Goal: Task Accomplishment & Management: Manage account settings

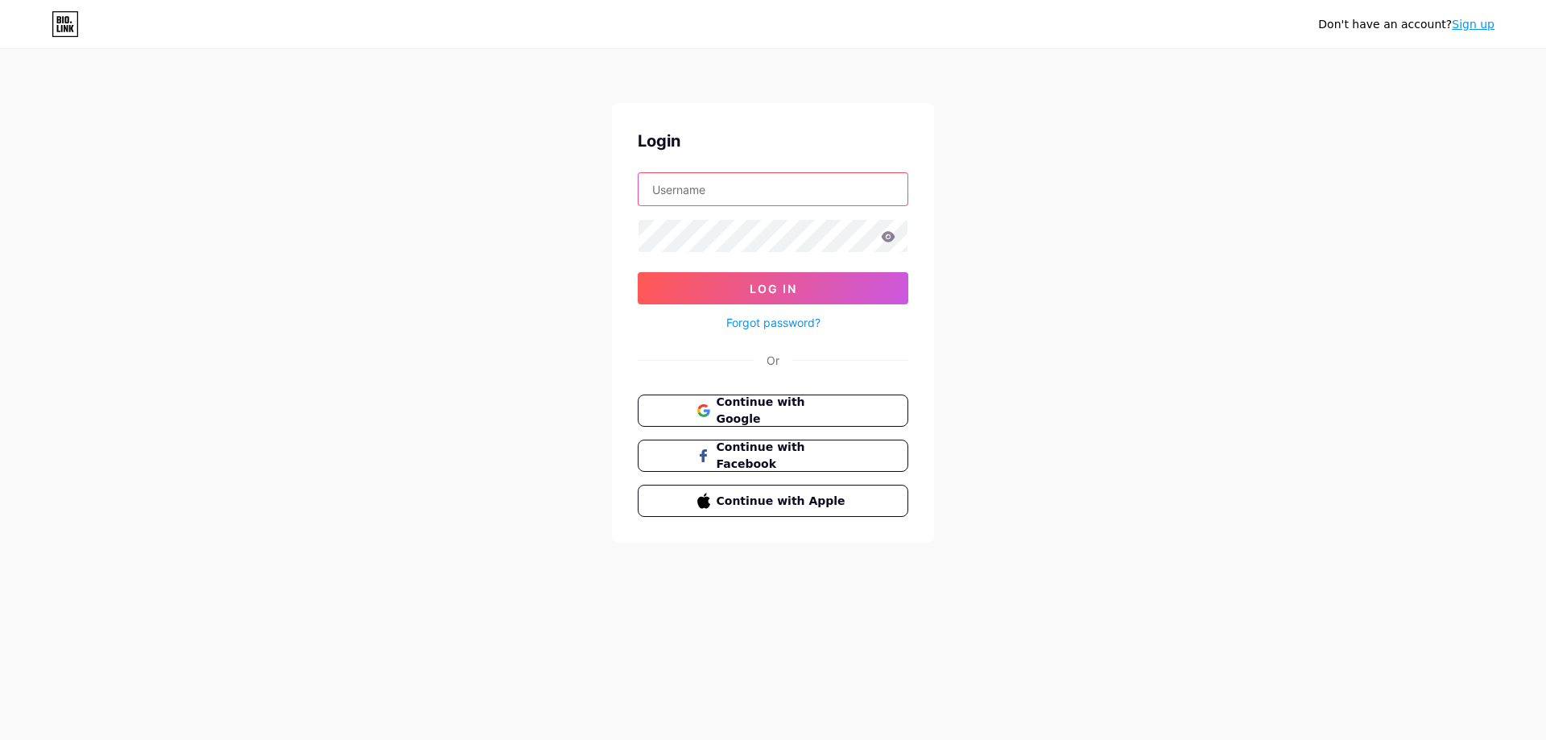
click at [714, 193] on input "text" at bounding box center [772, 189] width 269 height 32
type input "muertezero_mario@hotmail.com"
click at [764, 460] on span "Continue with Facebook" at bounding box center [782, 456] width 134 height 35
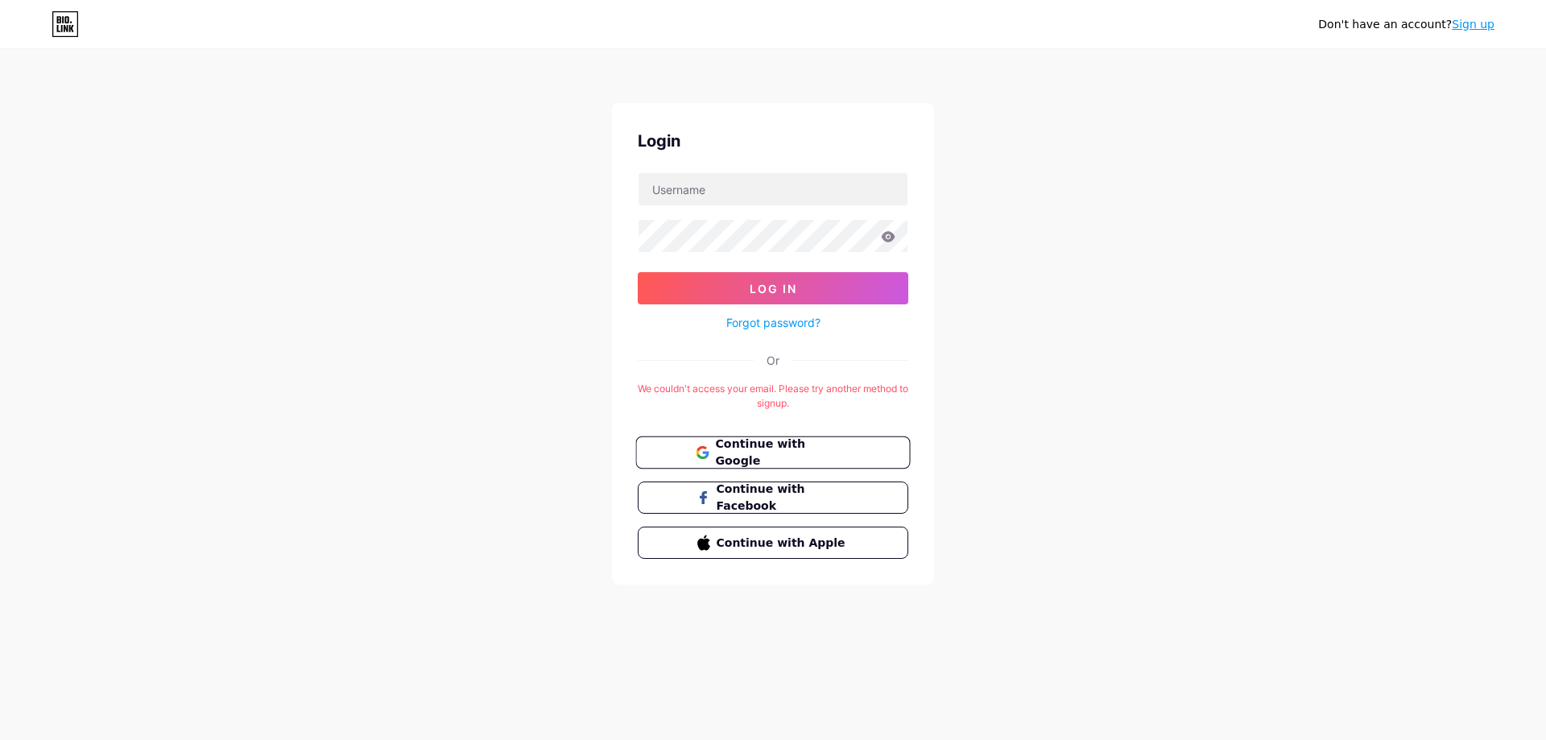
click at [752, 453] on span "Continue with Google" at bounding box center [782, 453] width 134 height 35
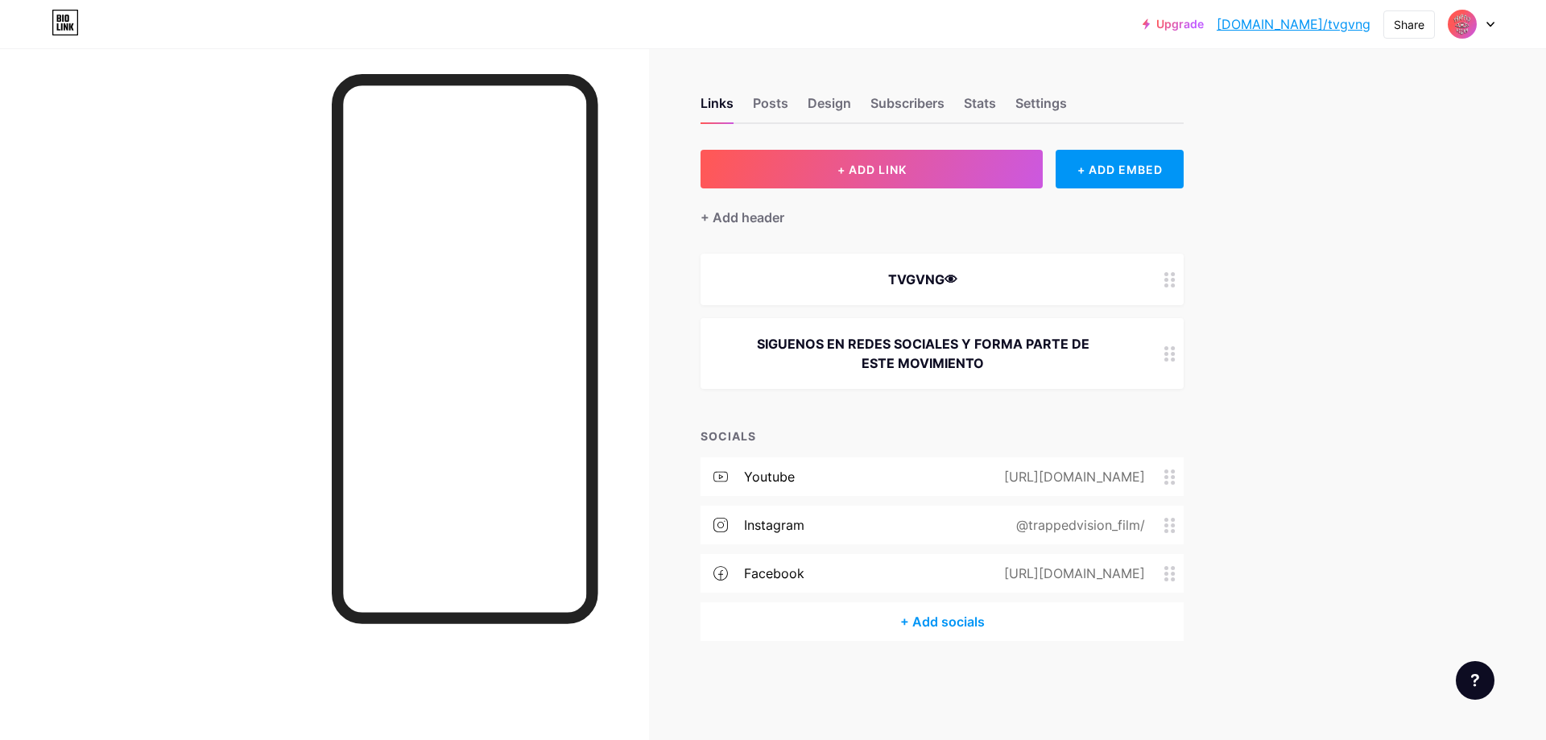
click at [938, 626] on div "+ Add socials" at bounding box center [941, 621] width 483 height 39
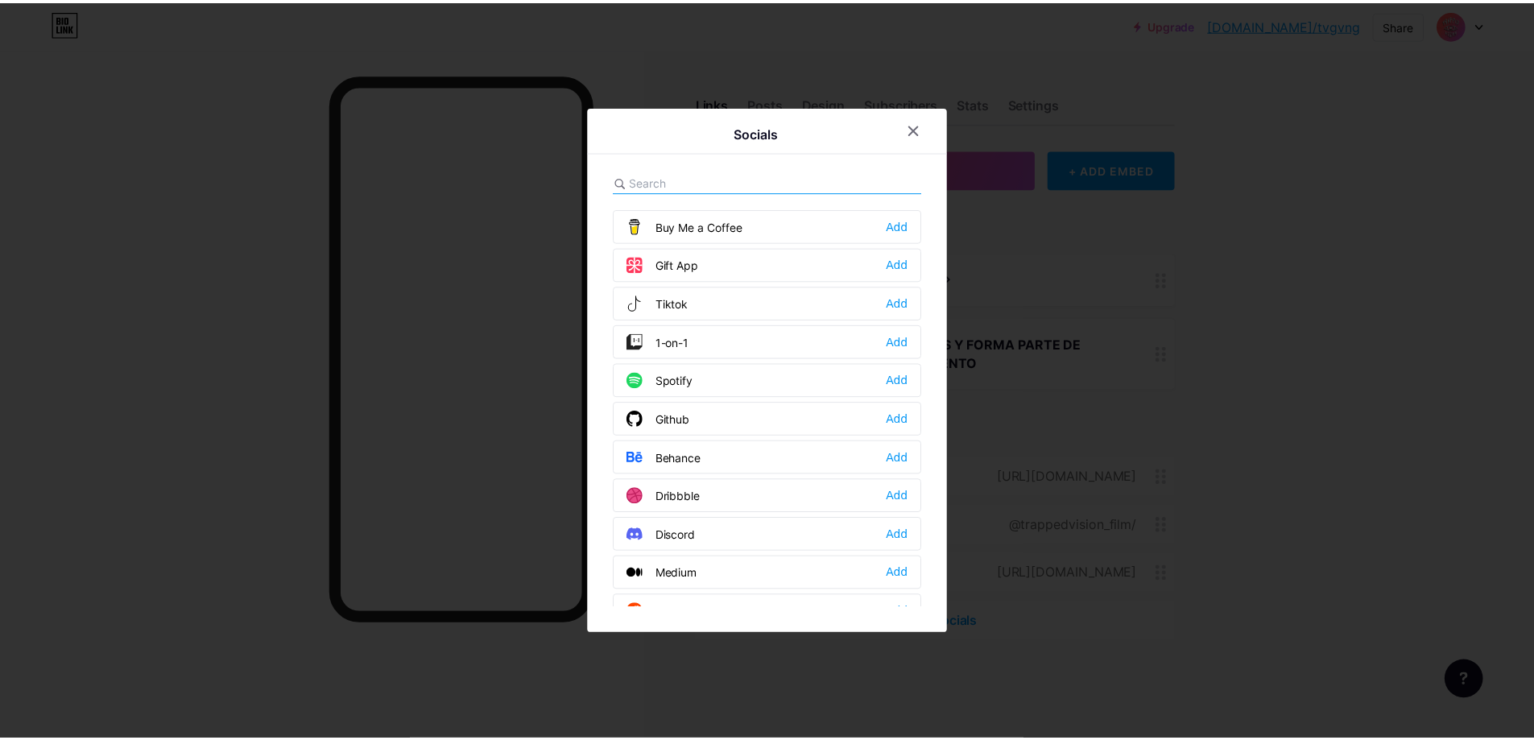
scroll to position [242, 0]
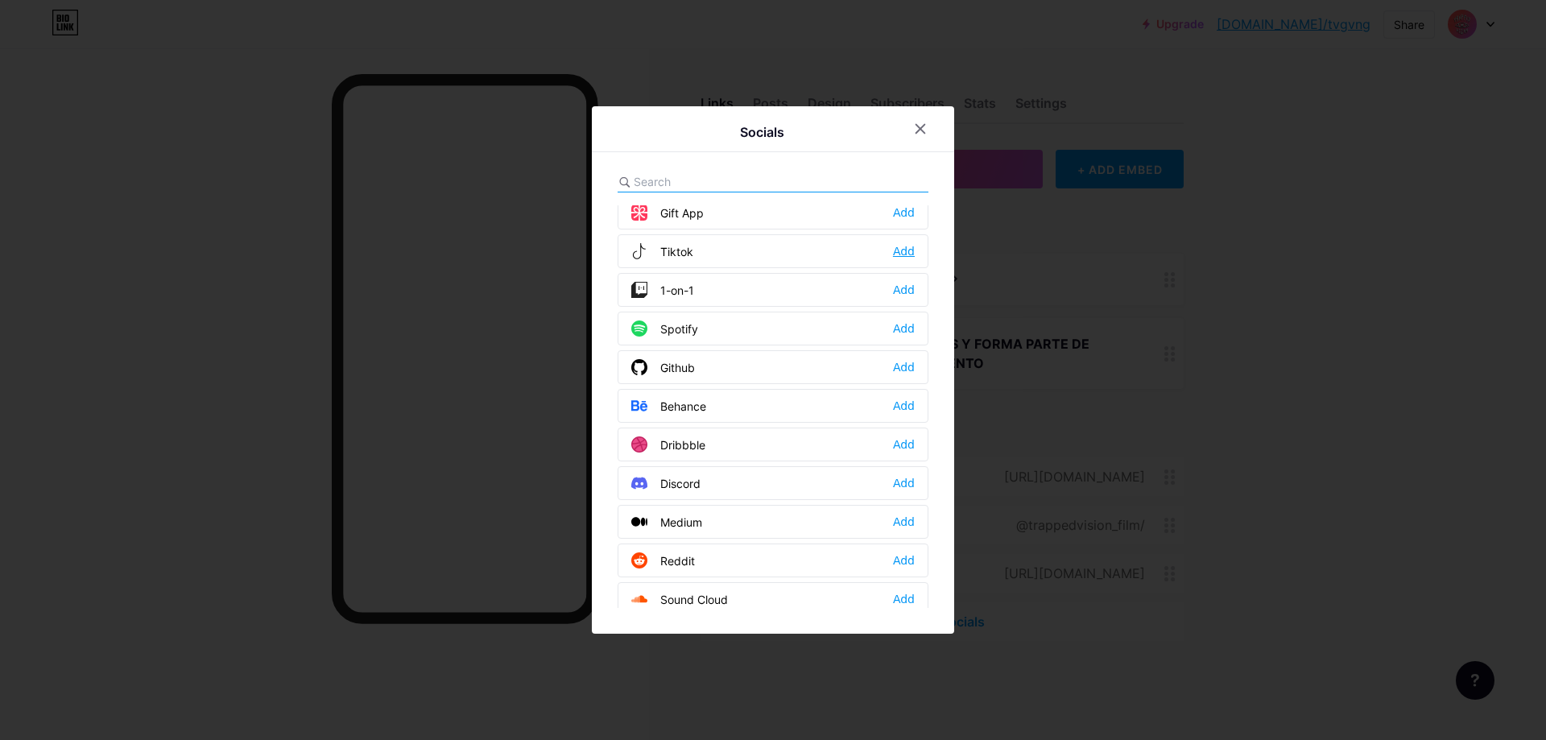
click at [911, 250] on div "Add" at bounding box center [904, 251] width 22 height 16
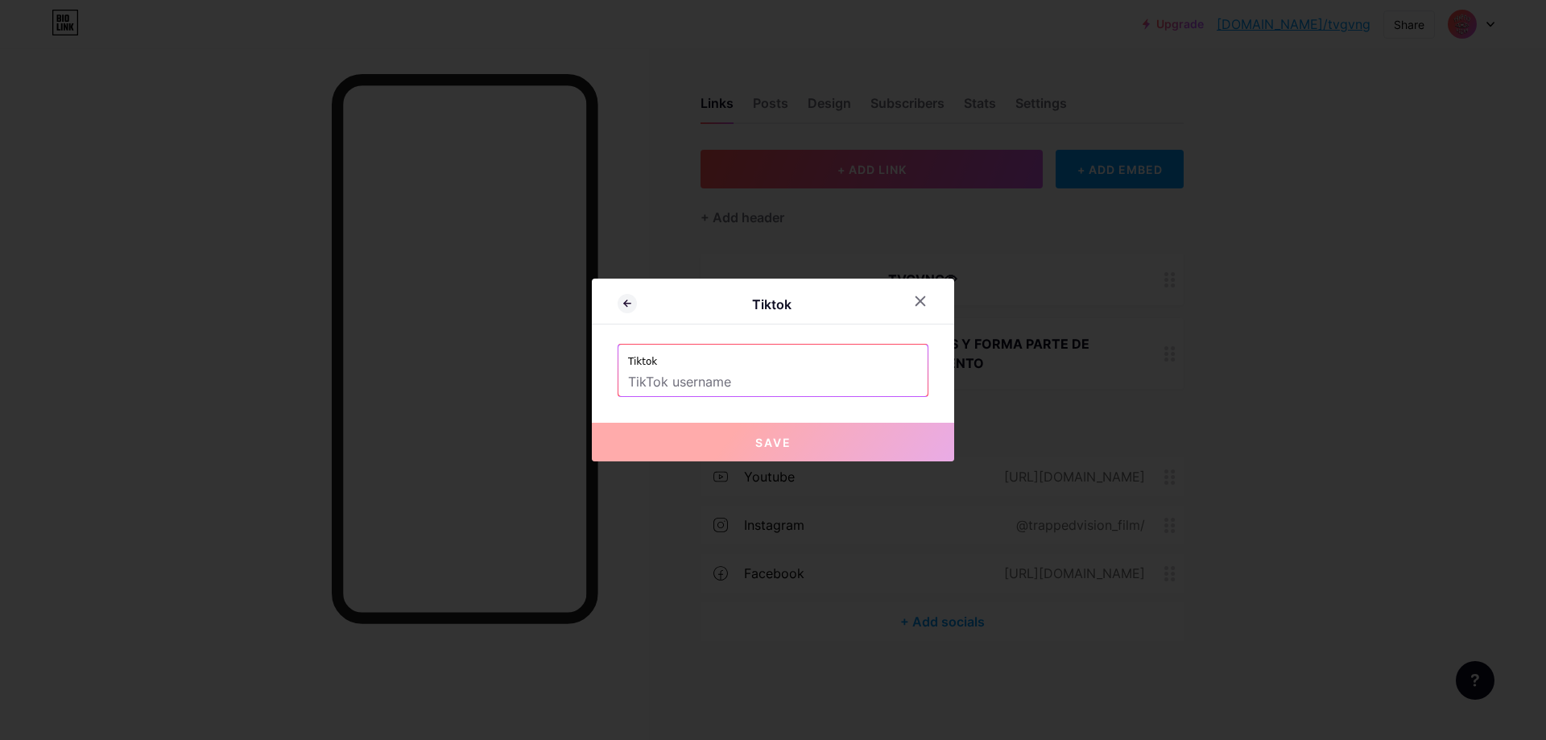
click at [719, 382] on input "text" at bounding box center [773, 382] width 290 height 27
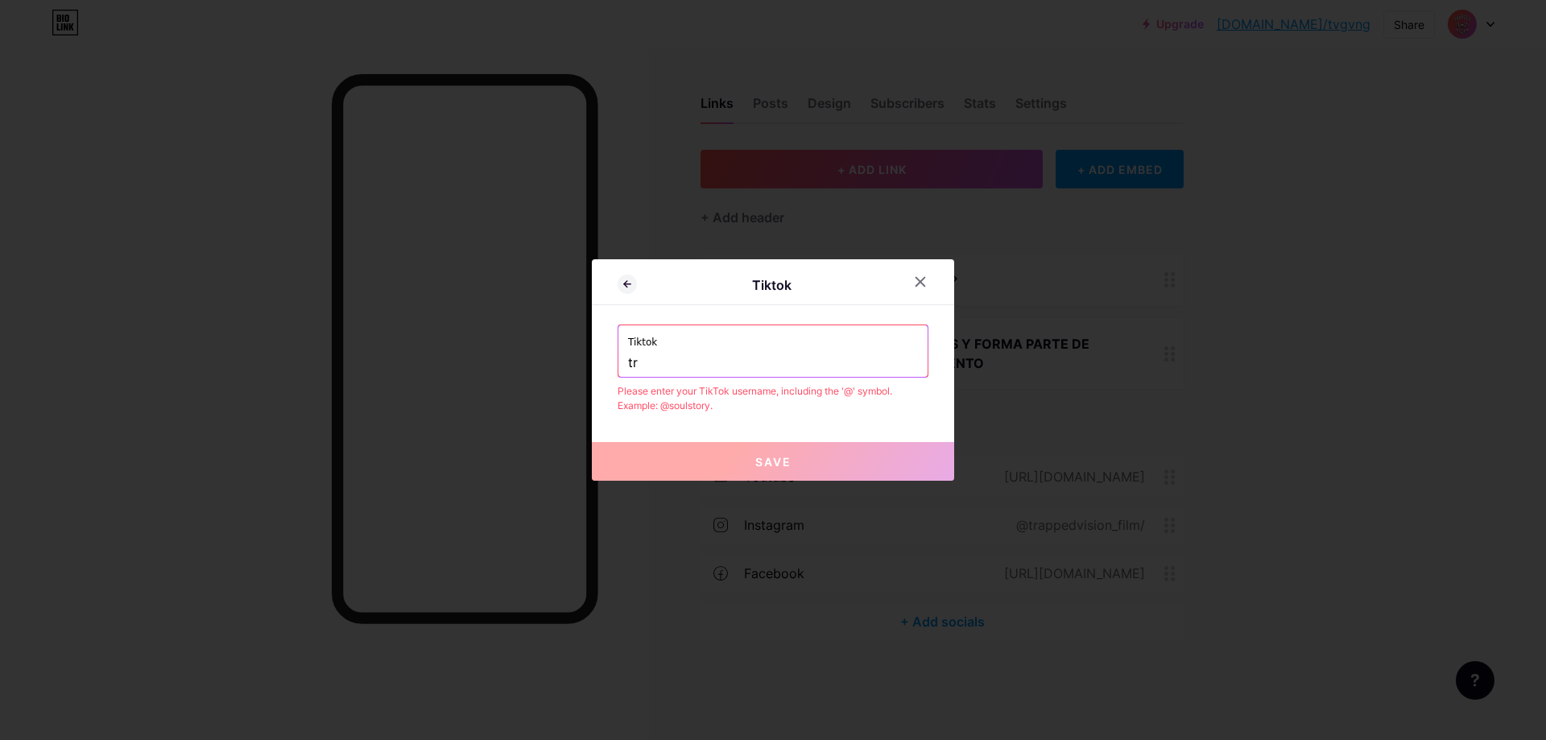
type input "t"
paste input "@trapped.vision"
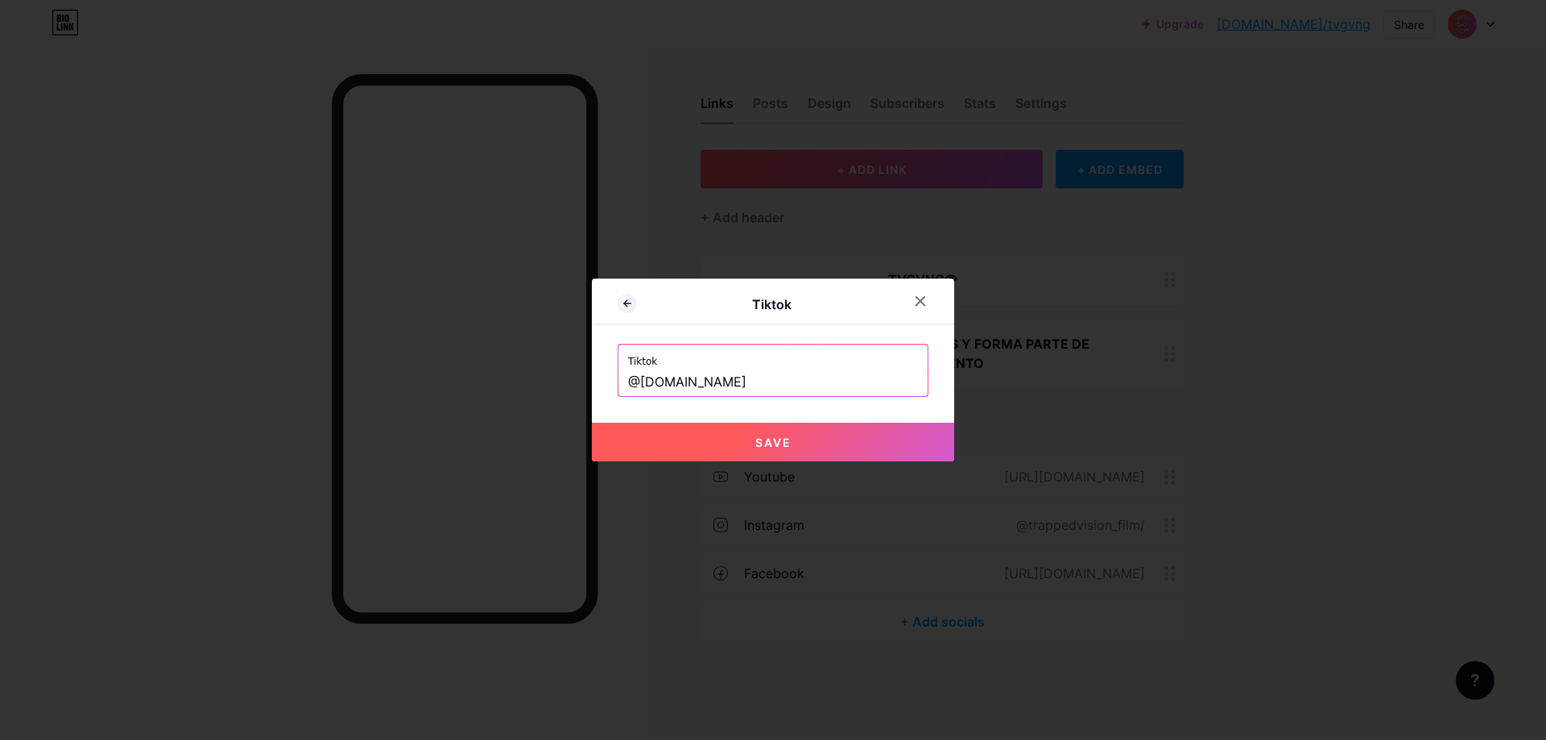
click at [741, 439] on button "Save" at bounding box center [773, 442] width 362 height 39
type input "https://tiktok.com/@trapped.vision"
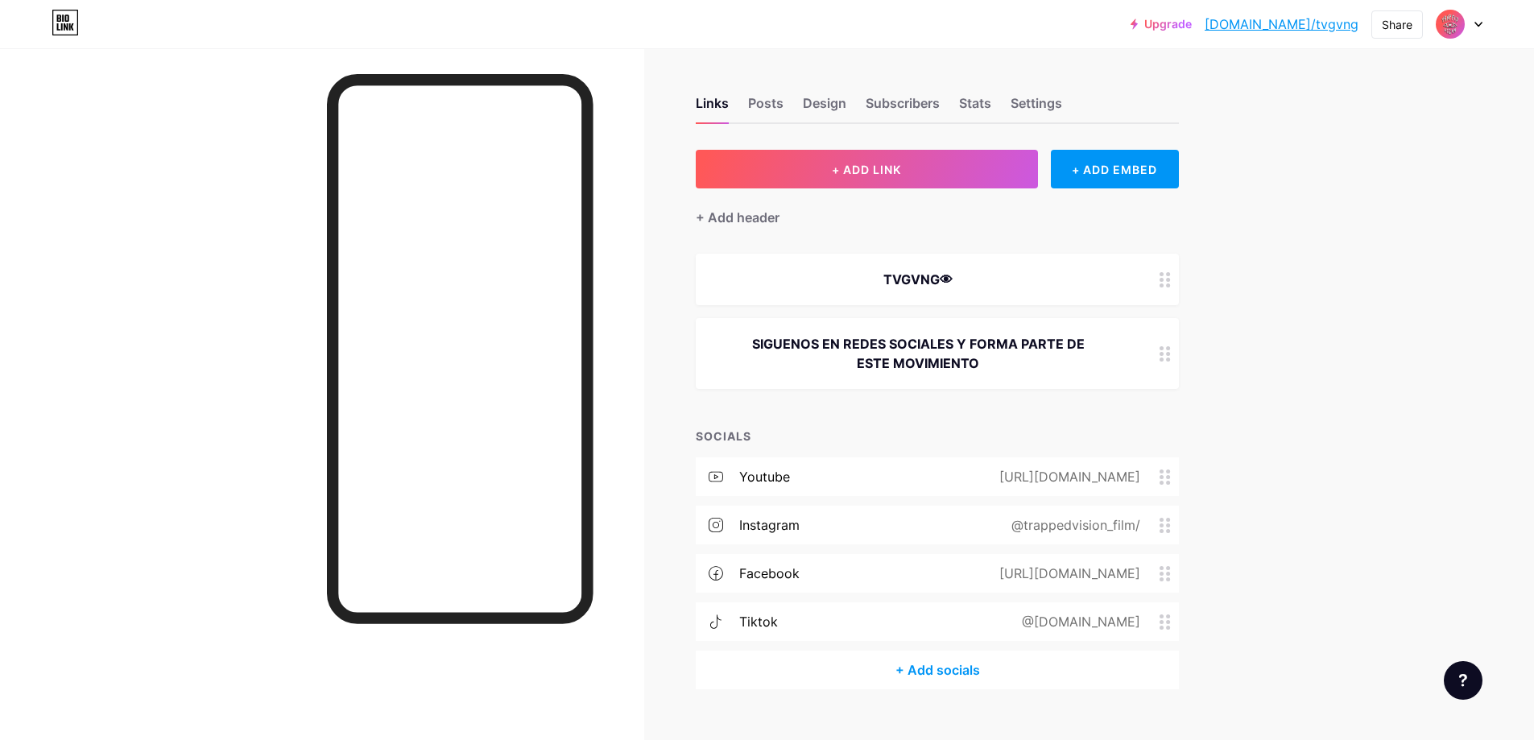
click at [1083, 623] on div "@trapped.vision" at bounding box center [1077, 621] width 163 height 19
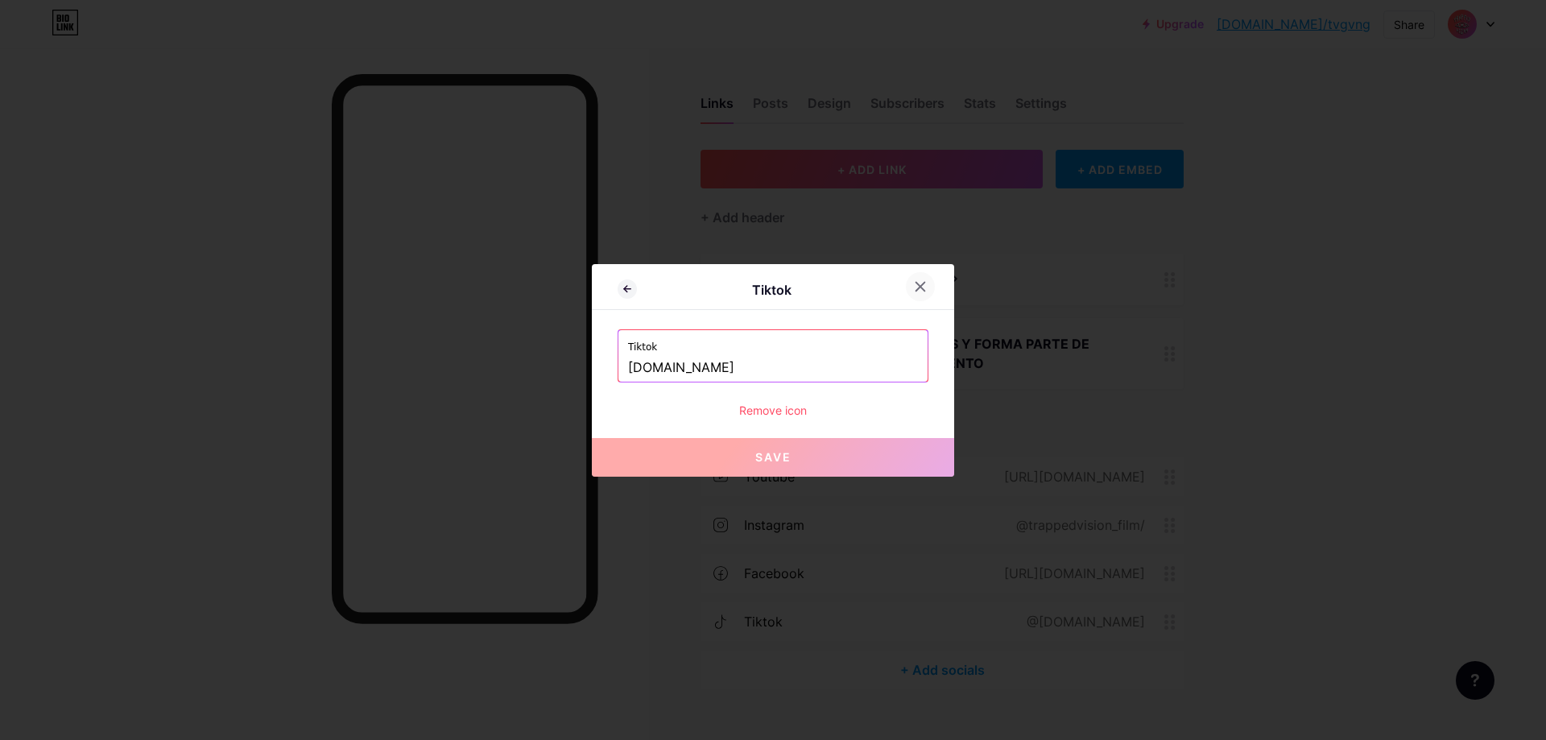
click at [925, 291] on icon at bounding box center [920, 286] width 13 height 13
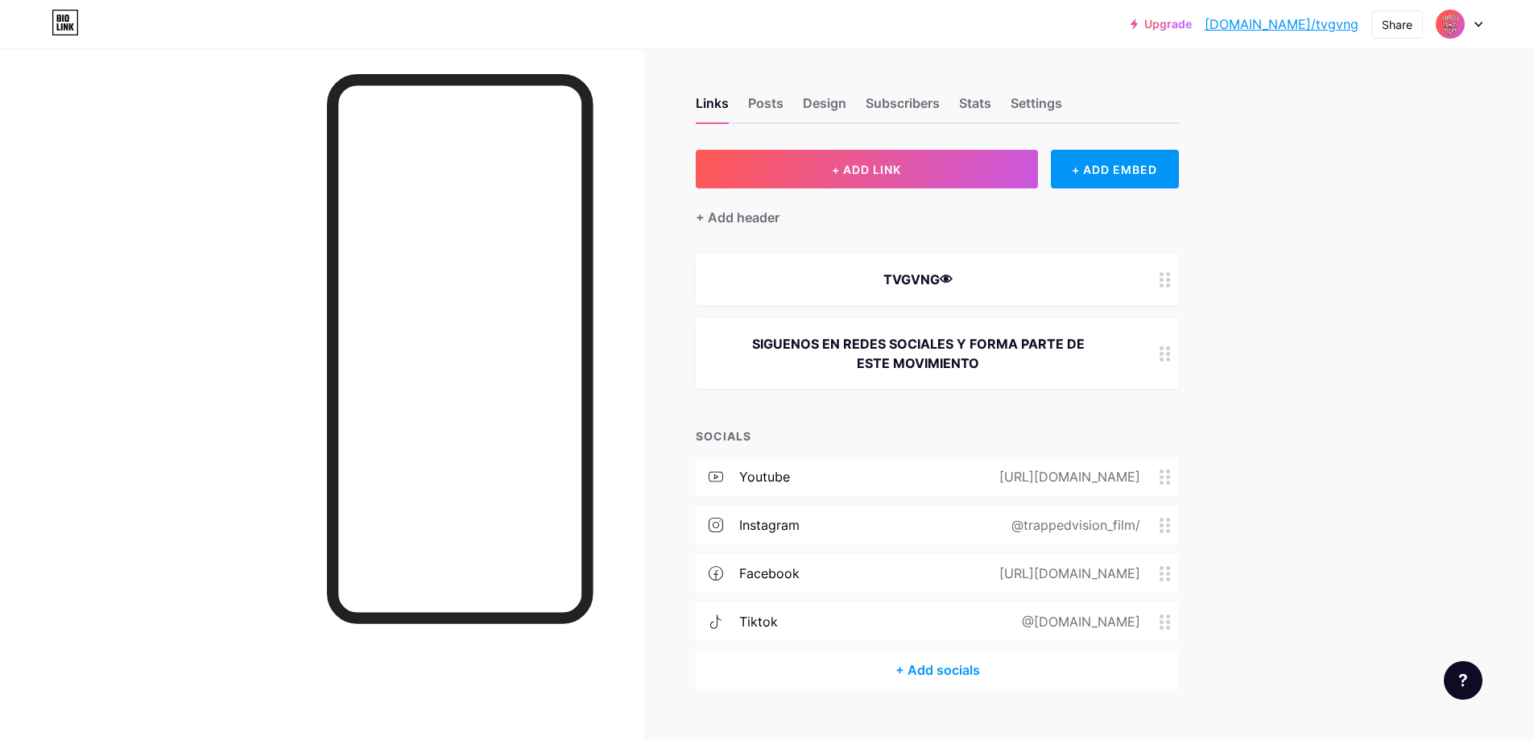
click at [71, 30] on icon at bounding box center [65, 23] width 27 height 26
